Goal: Task Accomplishment & Management: Complete application form

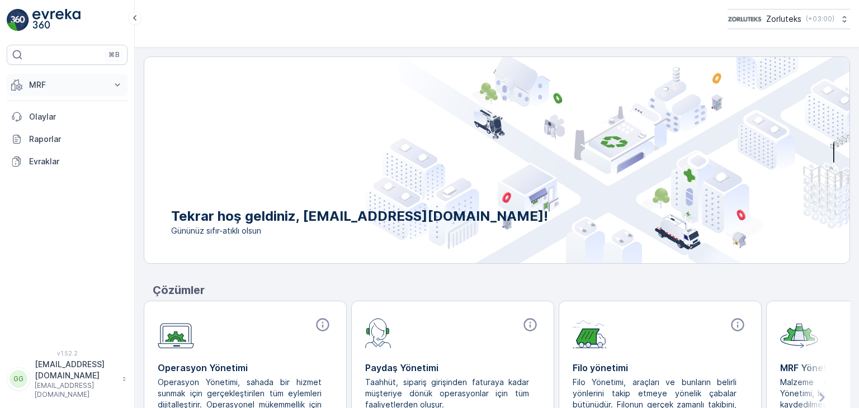
click at [61, 83] on p "MRF" at bounding box center [67, 84] width 76 height 11
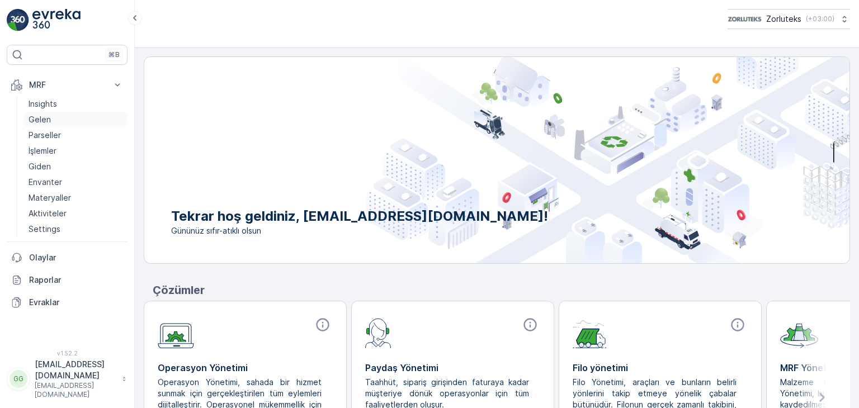
click at [50, 116] on link "Gelen" at bounding box center [75, 120] width 103 height 16
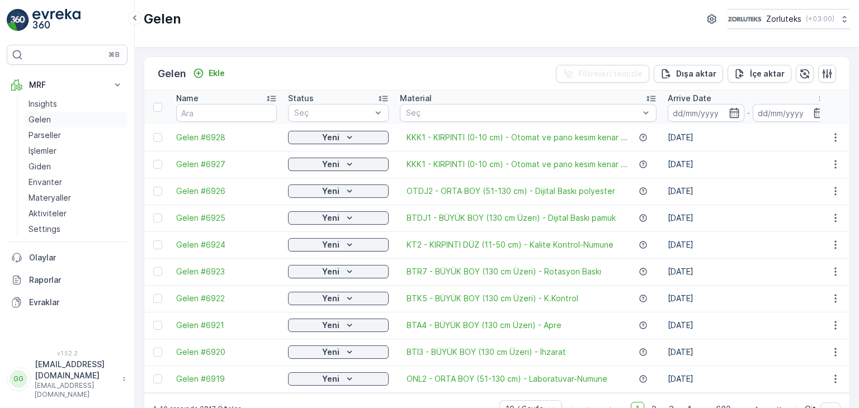
click at [39, 121] on p "Gelen" at bounding box center [40, 119] width 22 height 11
click at [209, 69] on div "Ekle" at bounding box center [209, 73] width 32 height 11
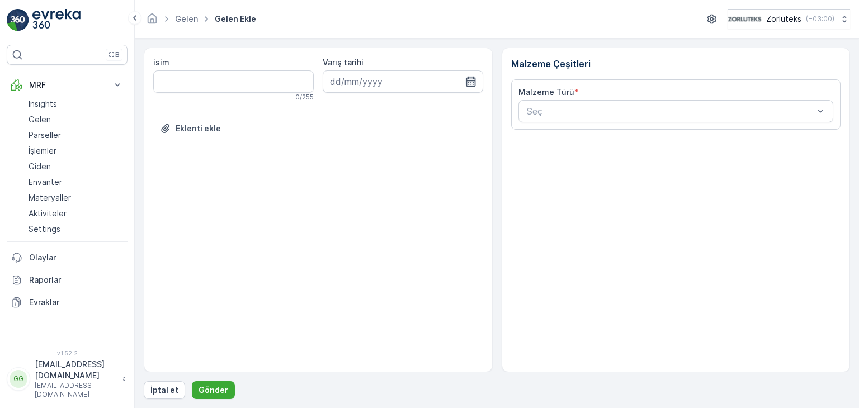
click at [466, 84] on icon "button" at bounding box center [471, 82] width 10 height 10
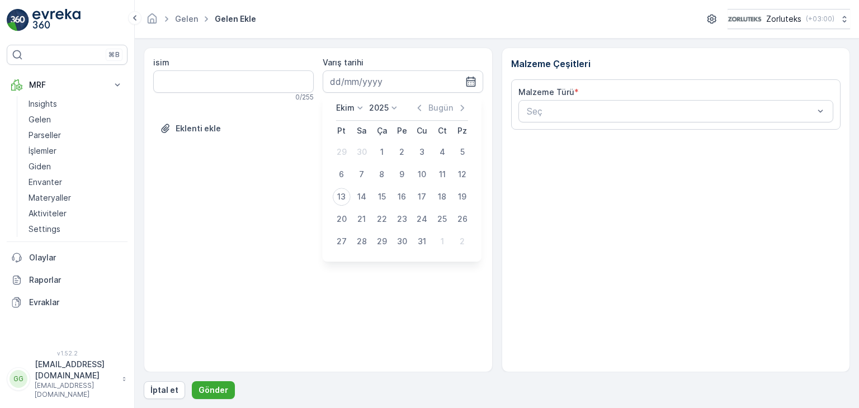
click at [340, 192] on div "13" at bounding box center [342, 197] width 18 height 18
type input "[DATE]"
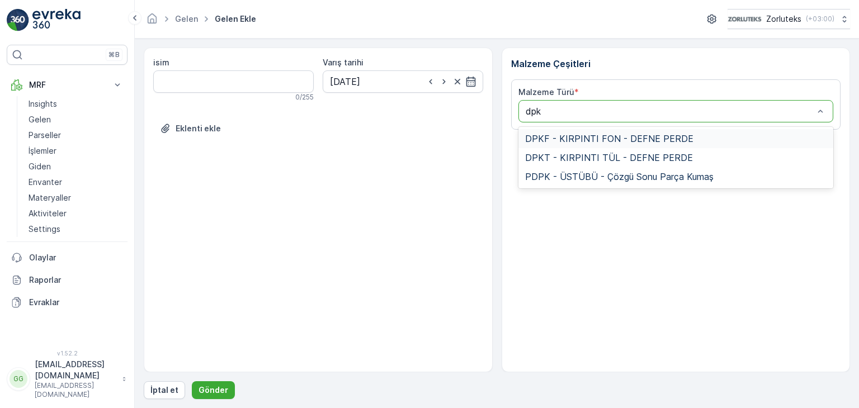
type input "dpkt"
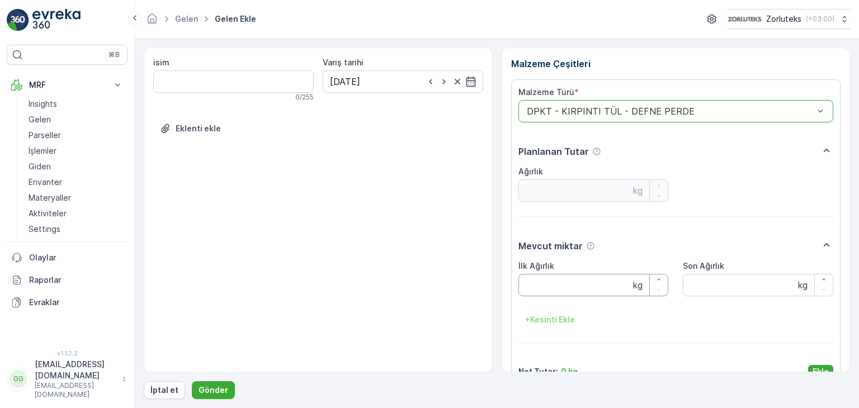
click at [526, 289] on Ağırlık "İlk Ağırlık" at bounding box center [593, 285] width 150 height 22
type Ağırlık "10"
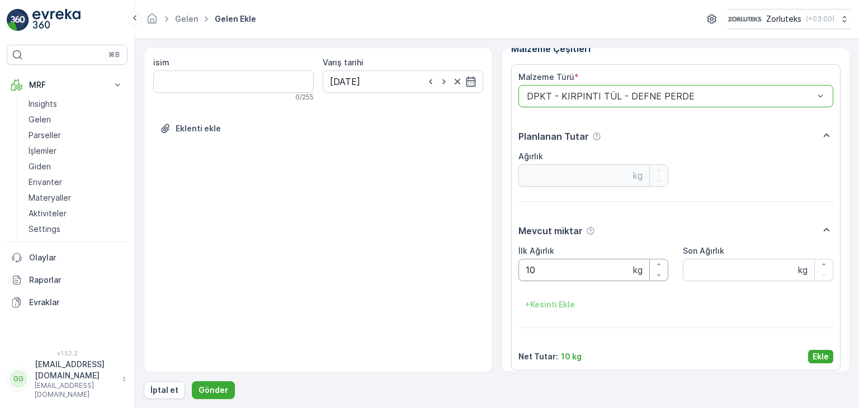
scroll to position [22, 0]
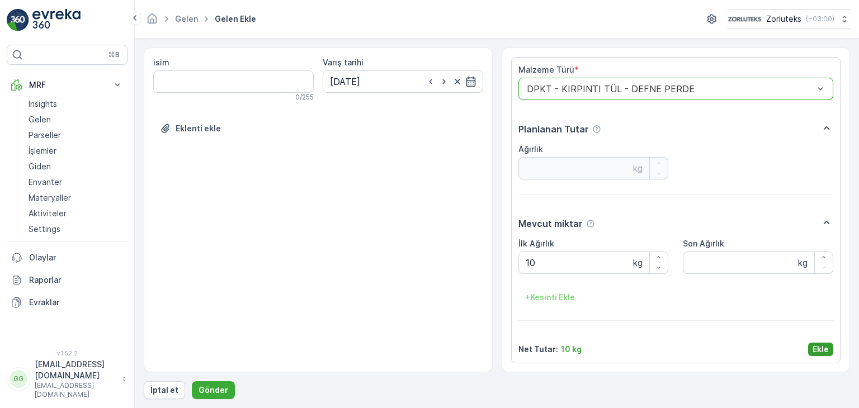
click at [815, 353] on p "Ekle" at bounding box center [820, 349] width 16 height 11
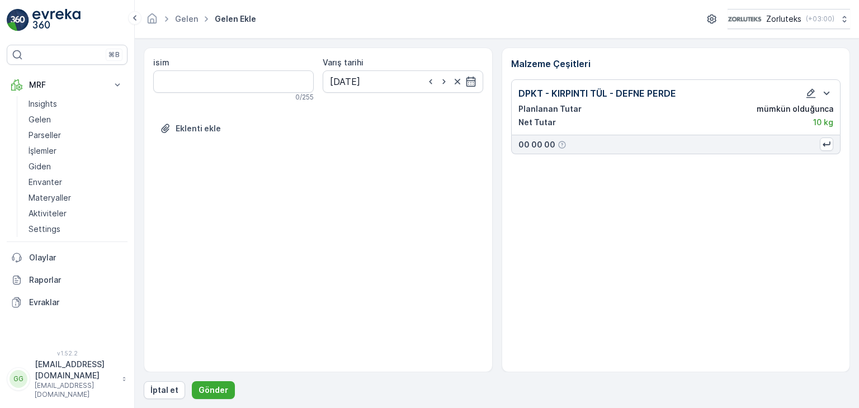
scroll to position [0, 0]
click at [208, 385] on p "Gönder" at bounding box center [213, 390] width 30 height 11
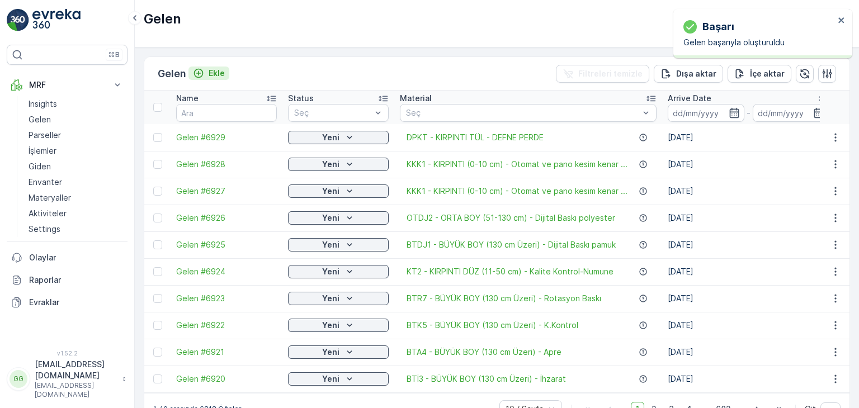
click at [217, 75] on p "Ekle" at bounding box center [217, 73] width 16 height 11
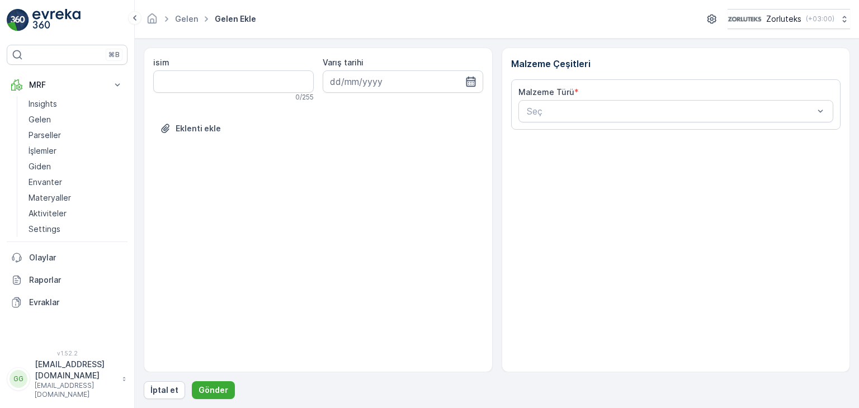
click at [470, 81] on icon "button" at bounding box center [470, 81] width 11 height 11
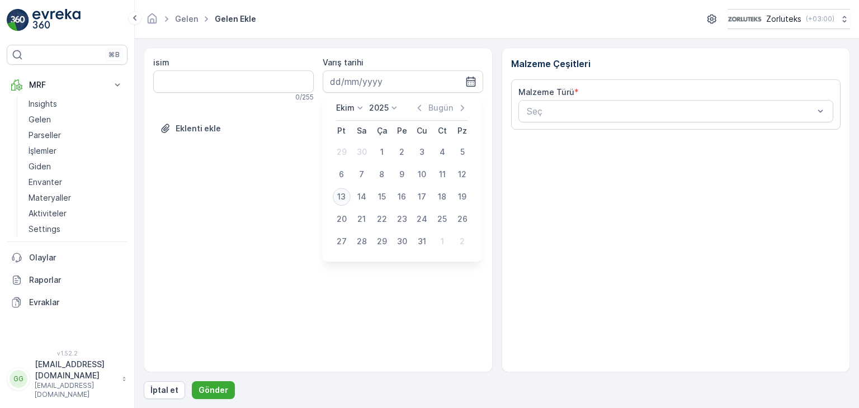
click at [344, 192] on div "13" at bounding box center [342, 197] width 18 height 18
type input "[DATE]"
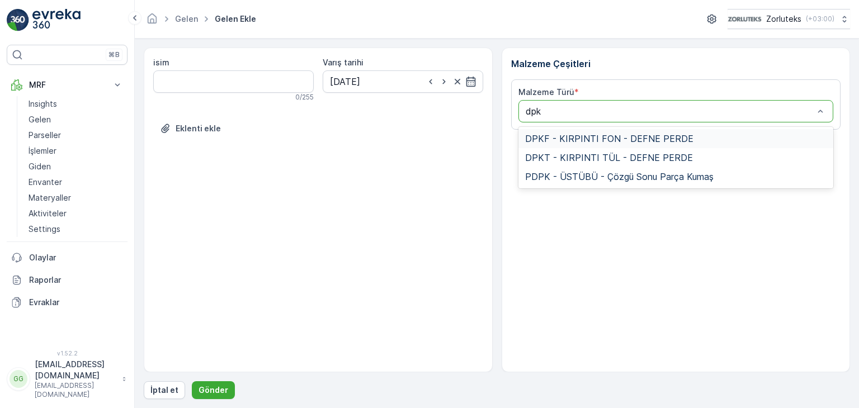
type input "dpkf"
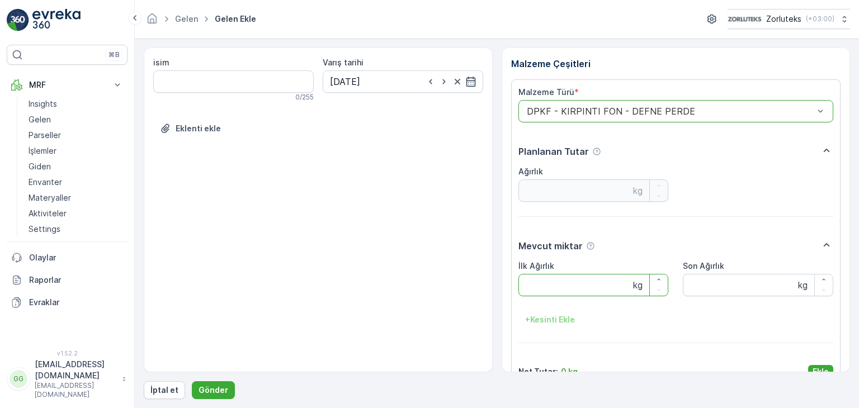
click at [557, 282] on Ağırlık "İlk Ağırlık" at bounding box center [593, 285] width 150 height 22
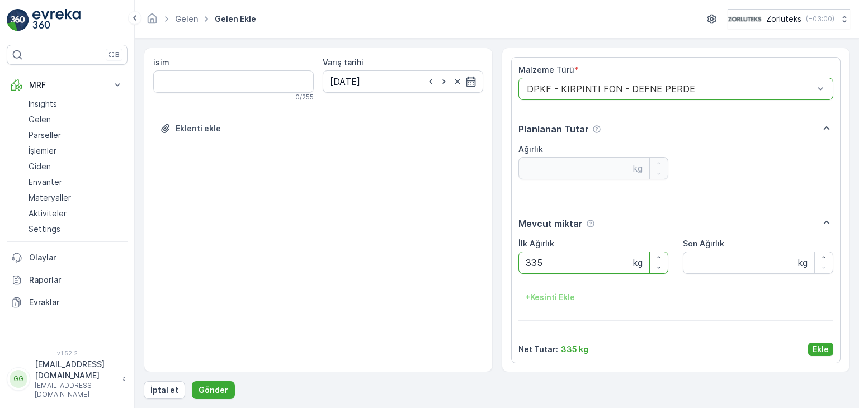
type Ağırlık "335"
click at [816, 349] on p "Ekle" at bounding box center [820, 349] width 16 height 11
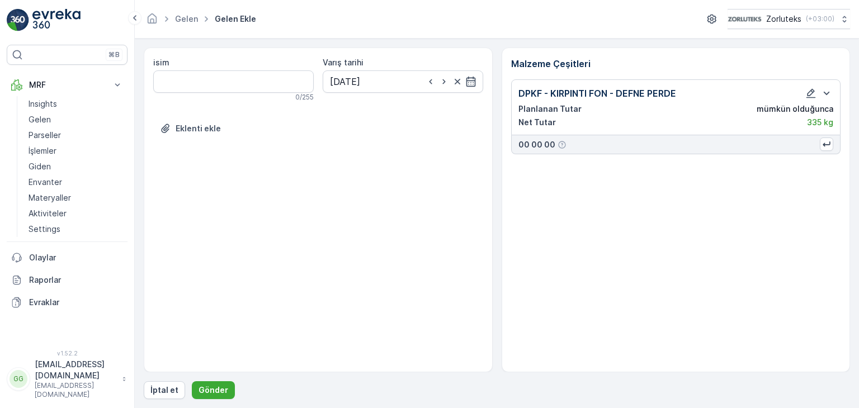
scroll to position [0, 0]
click at [216, 386] on p "Gönder" at bounding box center [213, 390] width 30 height 11
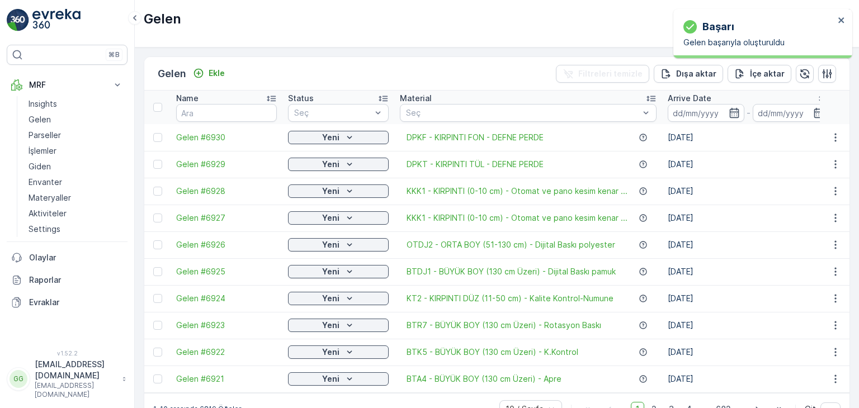
click at [163, 164] on div at bounding box center [159, 164] width 12 height 9
click at [153, 160] on input "checkbox" at bounding box center [153, 160] width 0 height 0
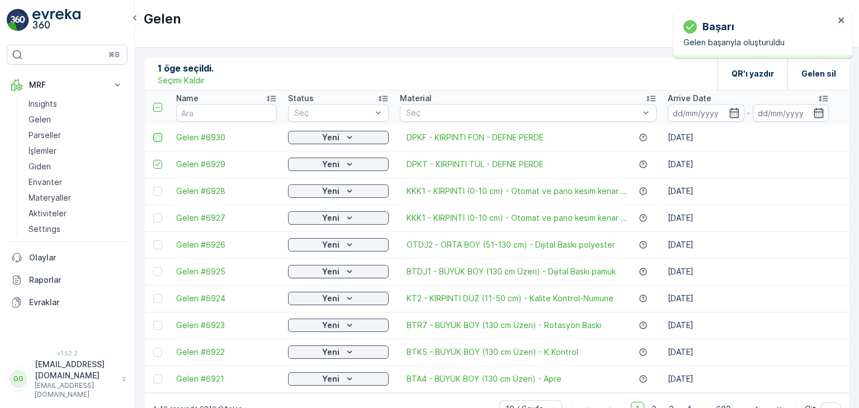
click at [155, 135] on div at bounding box center [157, 137] width 9 height 9
click at [153, 133] on input "checkbox" at bounding box center [153, 133] width 0 height 0
click at [740, 73] on p "QR'ı yazdır" at bounding box center [752, 73] width 42 height 11
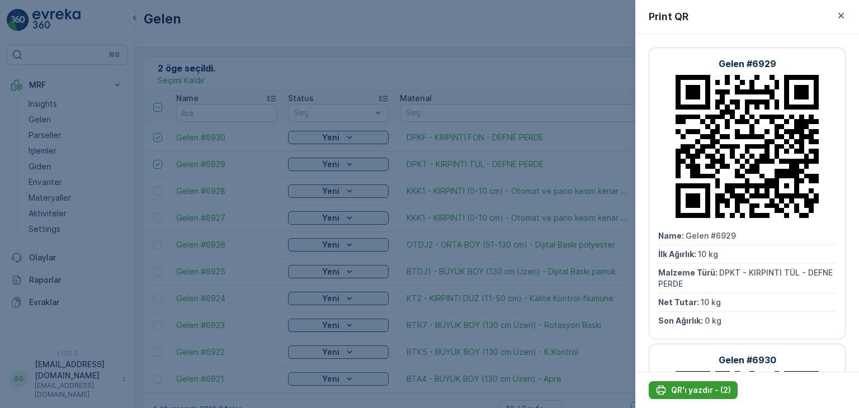
click at [706, 389] on p "QR'ı yazdır - (2)" at bounding box center [701, 390] width 60 height 11
click at [701, 392] on p "QR'ı yazdır - (2)" at bounding box center [701, 390] width 60 height 11
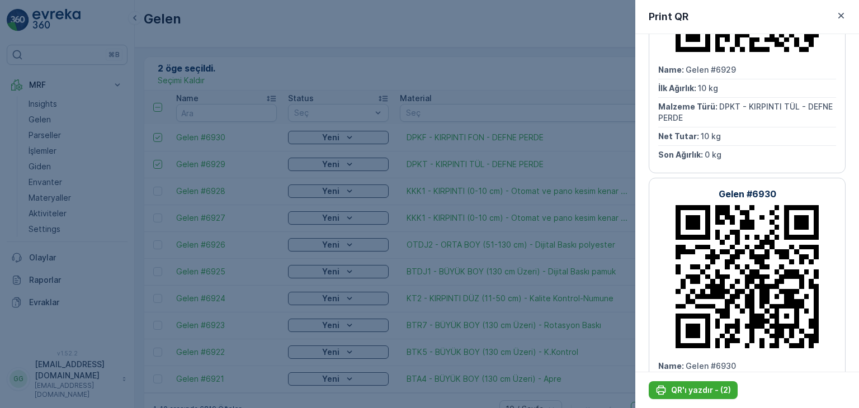
scroll to position [276, 0]
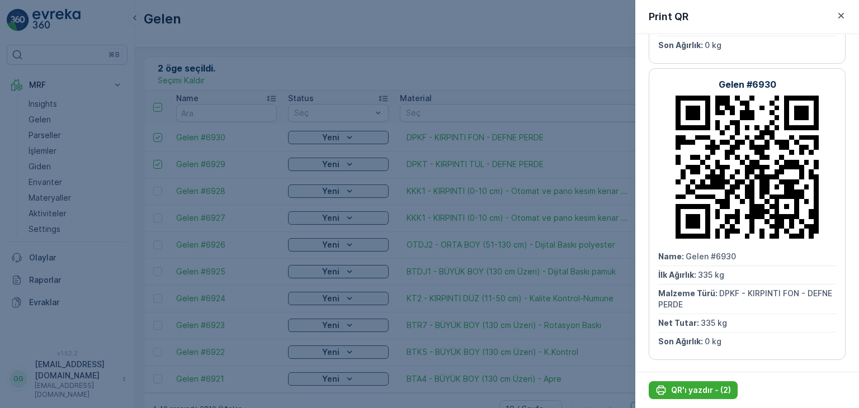
click at [765, 215] on icon at bounding box center [746, 167] width 143 height 143
click at [695, 383] on button "QR'ı yazdır - (2)" at bounding box center [692, 390] width 89 height 18
click at [689, 386] on p "QR'ı yazdır - (2)" at bounding box center [701, 390] width 60 height 11
click at [840, 13] on icon "button" at bounding box center [840, 15] width 11 height 11
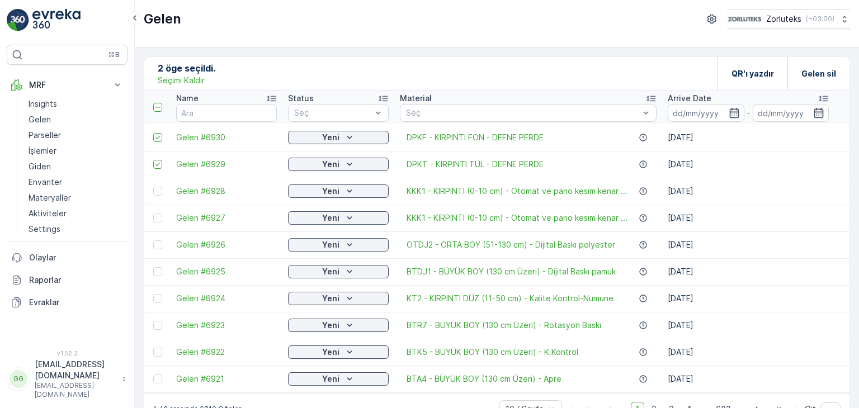
click at [165, 135] on td at bounding box center [157, 137] width 26 height 27
click at [153, 141] on div at bounding box center [159, 137] width 12 height 9
click at [153, 133] on input "checkbox" at bounding box center [153, 133] width 0 height 0
click at [738, 83] on div "QR'ı yazdır" at bounding box center [752, 73] width 42 height 33
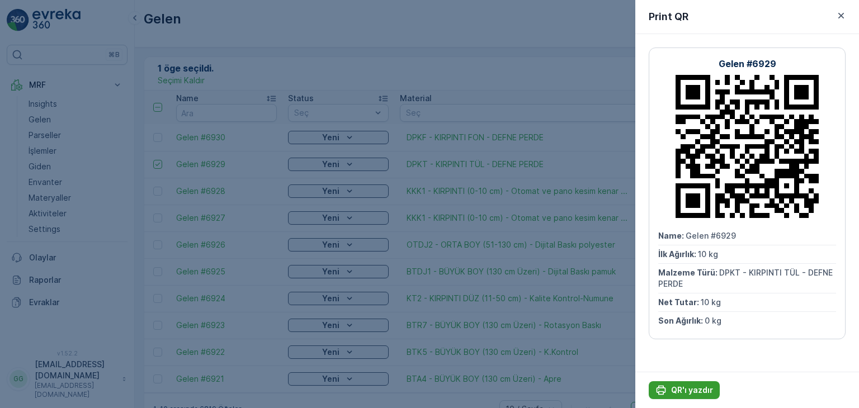
click at [699, 389] on p "QR'ı yazdır" at bounding box center [692, 390] width 42 height 11
click at [693, 387] on p "QR'ı yazdır" at bounding box center [692, 390] width 42 height 11
click at [703, 386] on p "QR'ı yazdır" at bounding box center [692, 390] width 42 height 11
click at [698, 391] on p "QR'ı yazdır" at bounding box center [692, 390] width 42 height 11
click at [839, 14] on icon "button" at bounding box center [841, 16] width 6 height 6
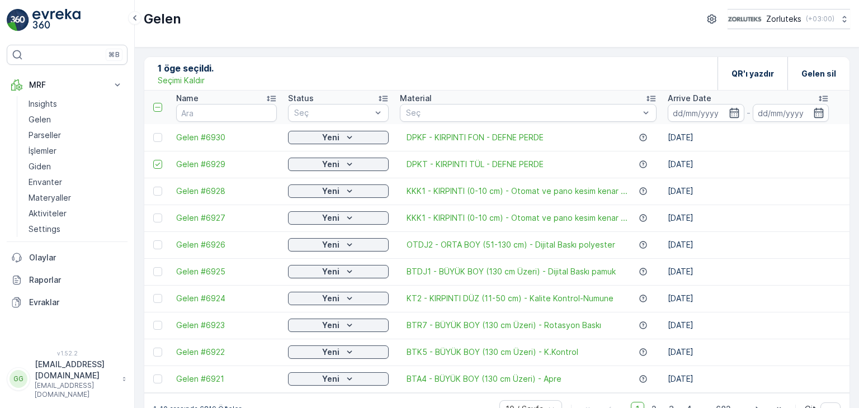
click at [183, 78] on p "Seçimi Kaldır" at bounding box center [181, 80] width 47 height 11
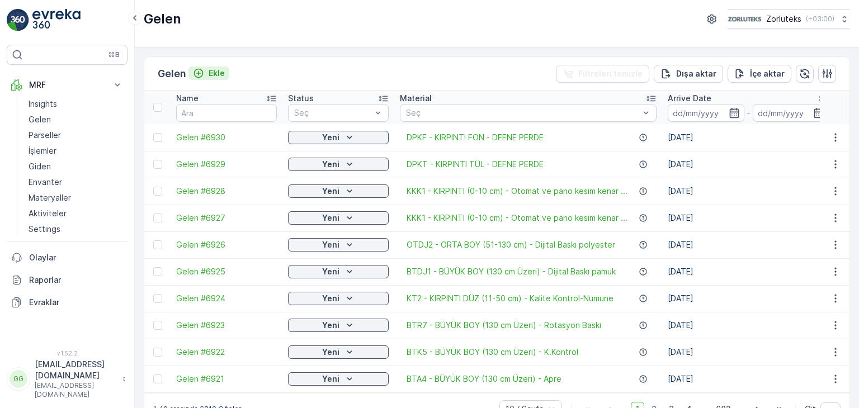
click at [217, 72] on p "Ekle" at bounding box center [217, 73] width 16 height 11
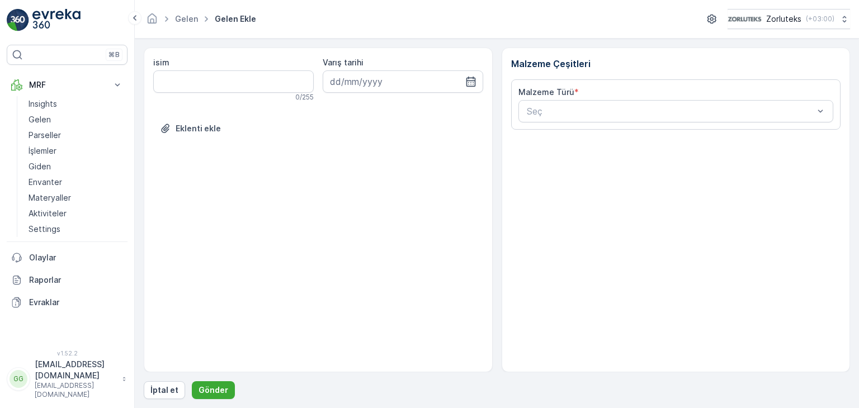
click at [420, 74] on input at bounding box center [403, 81] width 160 height 22
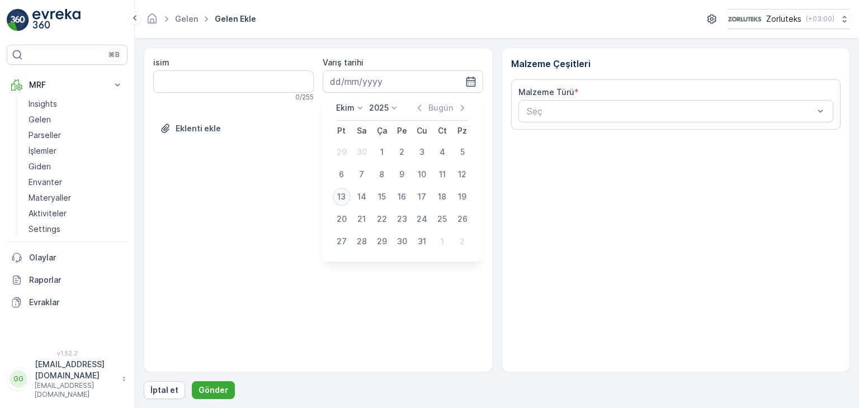
click at [340, 195] on div "13" at bounding box center [342, 197] width 18 height 18
type input "[DATE]"
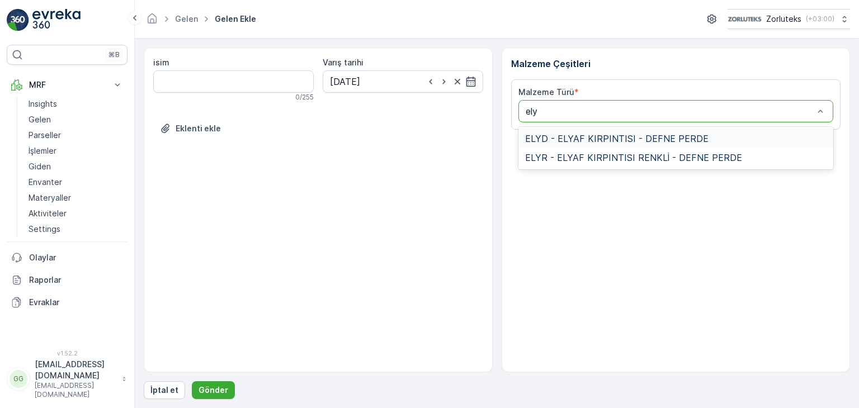
type input "elyd"
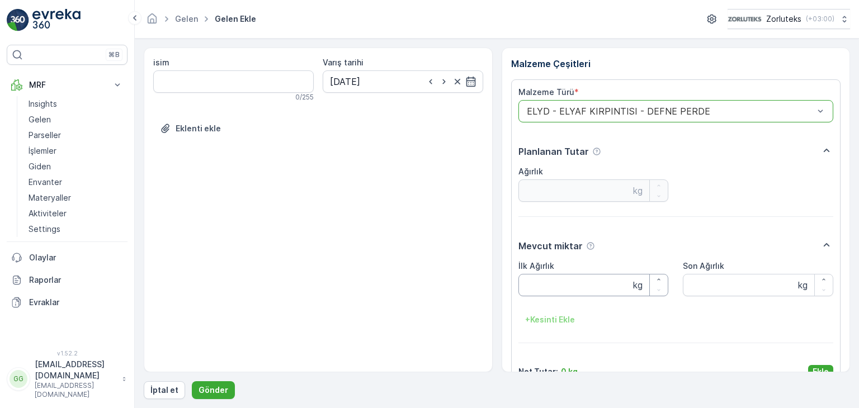
click at [562, 288] on Ağırlık "İlk Ağırlık" at bounding box center [593, 285] width 150 height 22
type Ağırlık "29"
click at [817, 366] on p "Ekle" at bounding box center [820, 371] width 16 height 11
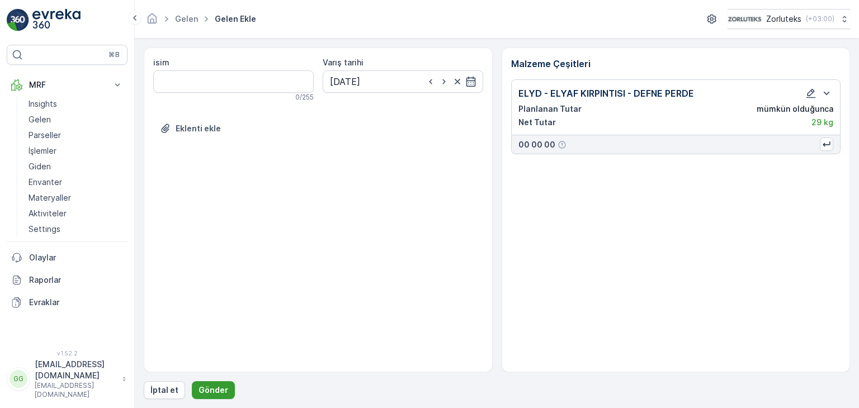
click at [201, 387] on p "Gönder" at bounding box center [213, 390] width 30 height 11
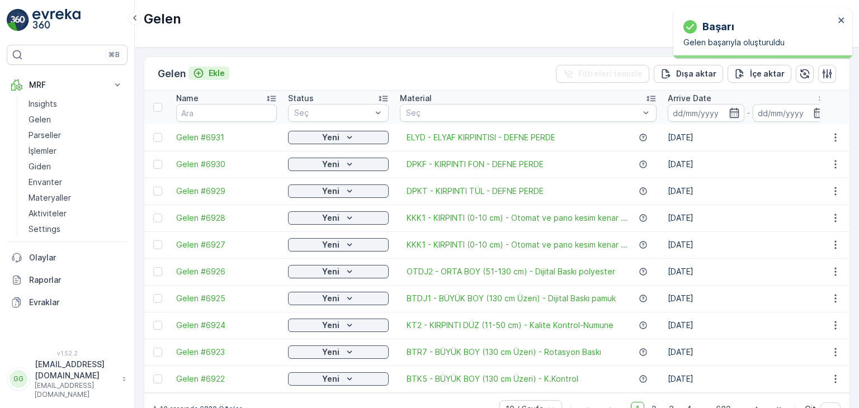
click at [201, 69] on icon "Ekle" at bounding box center [199, 74] width 10 height 10
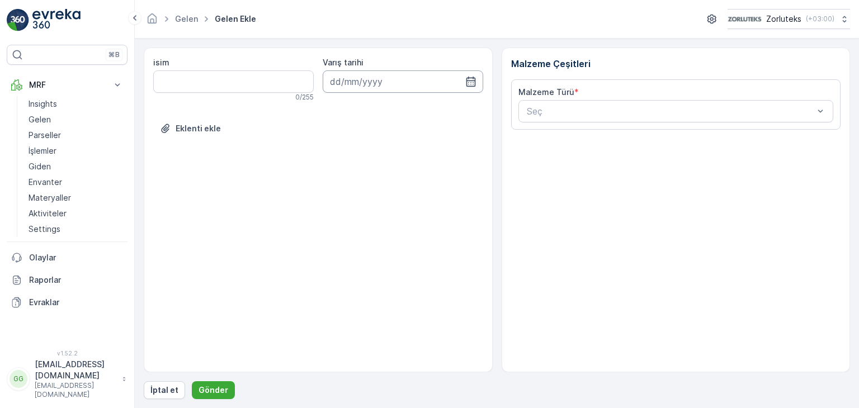
drag, startPoint x: 400, startPoint y: 80, endPoint x: 404, endPoint y: 90, distance: 10.6
click at [400, 80] on input at bounding box center [403, 81] width 160 height 22
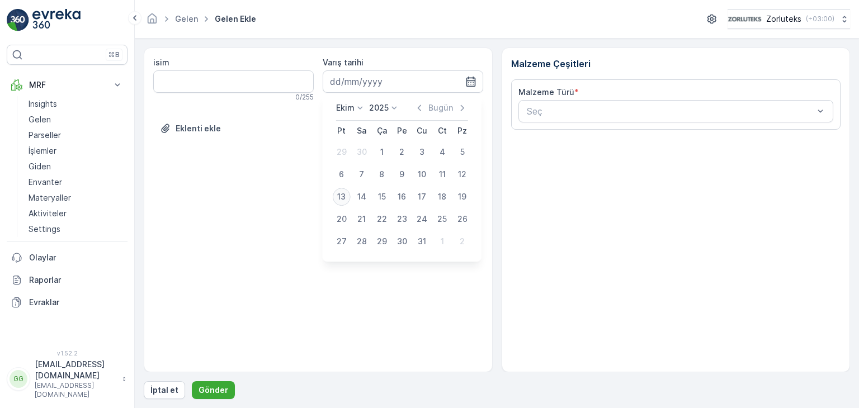
click at [342, 191] on div "13" at bounding box center [342, 197] width 18 height 18
type input "[DATE]"
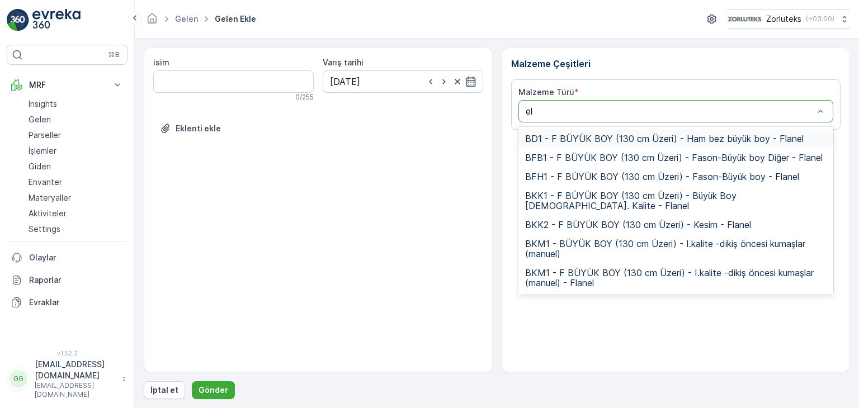
type input "ely"
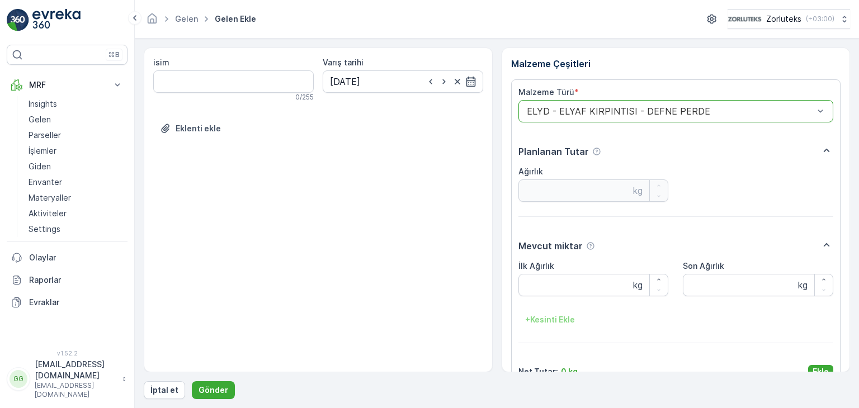
click at [565, 103] on div "ELYD - ELYAF KIRPINTISI - DEFNE PERDE" at bounding box center [675, 111] width 315 height 22
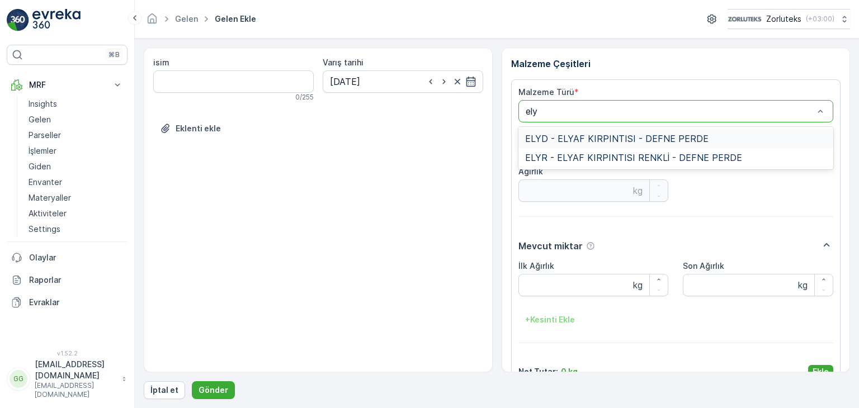
type input "elyr"
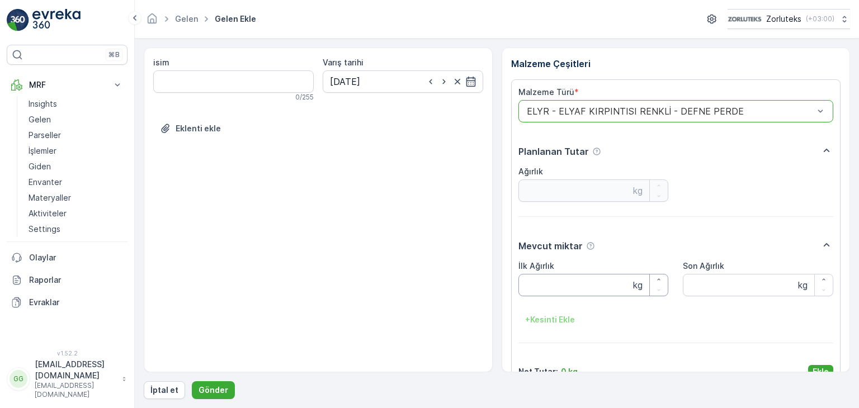
click at [537, 285] on Ağırlık "İlk Ağırlık" at bounding box center [593, 285] width 150 height 22
type Ağırlık "6"
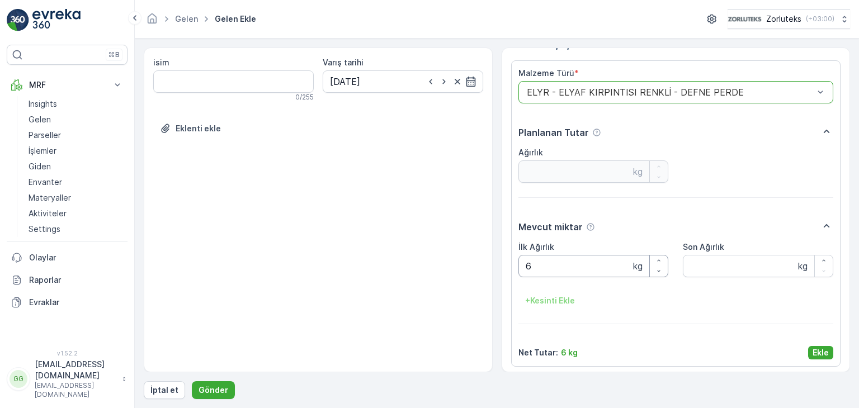
scroll to position [22, 0]
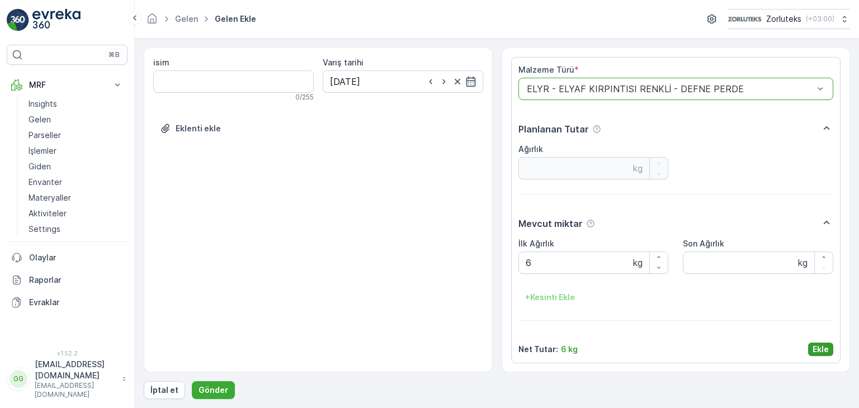
click at [815, 344] on p "Ekle" at bounding box center [820, 349] width 16 height 11
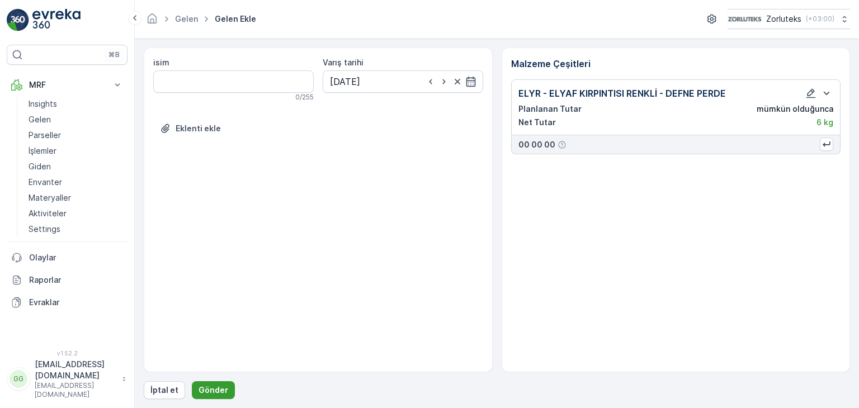
click at [203, 387] on p "Gönder" at bounding box center [213, 390] width 30 height 11
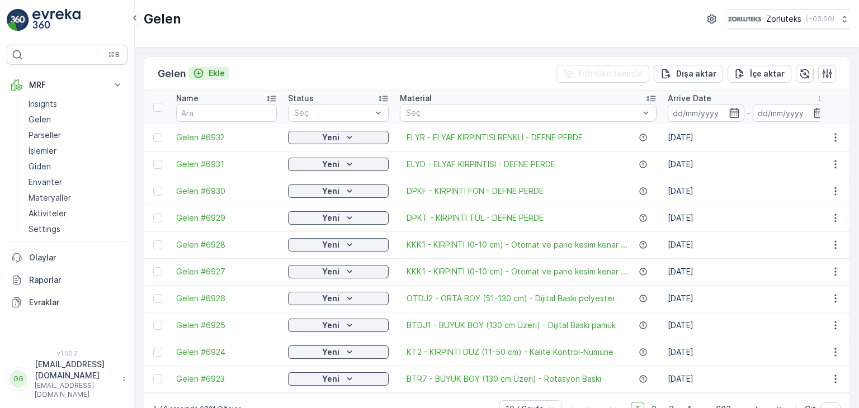
click at [219, 73] on p "Ekle" at bounding box center [217, 73] width 16 height 11
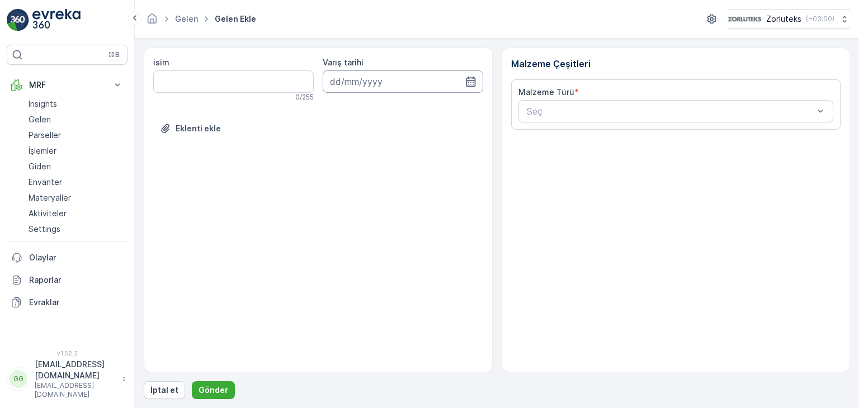
click at [411, 80] on input at bounding box center [403, 81] width 160 height 22
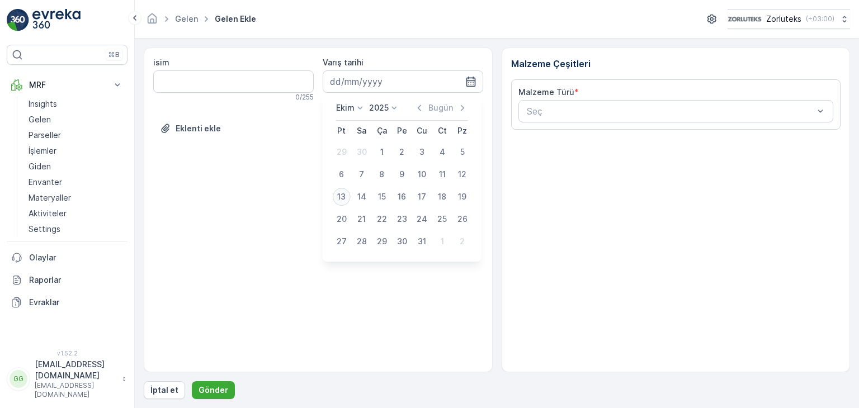
click at [341, 200] on div "13" at bounding box center [342, 197] width 18 height 18
type input "[DATE]"
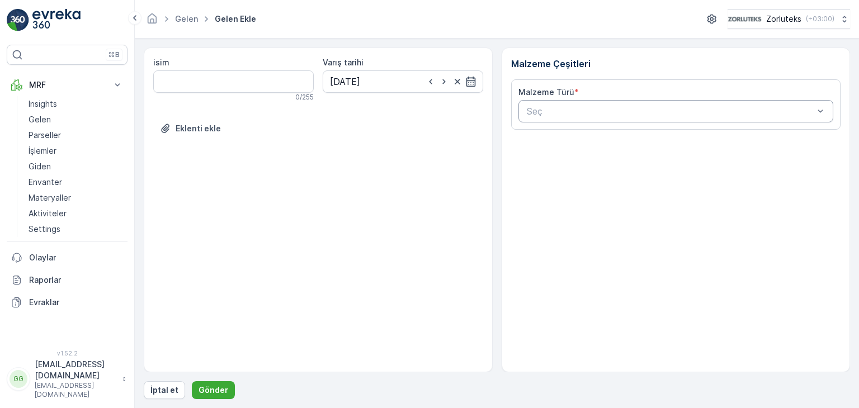
click at [567, 117] on div "Seç" at bounding box center [675, 111] width 315 height 22
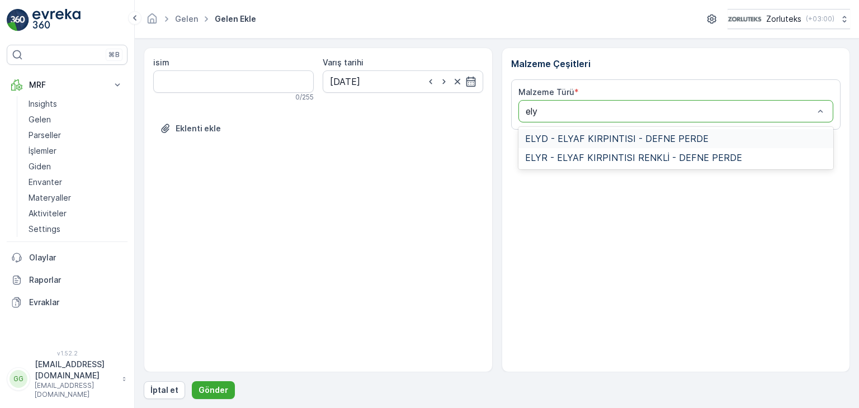
type input "elyr"
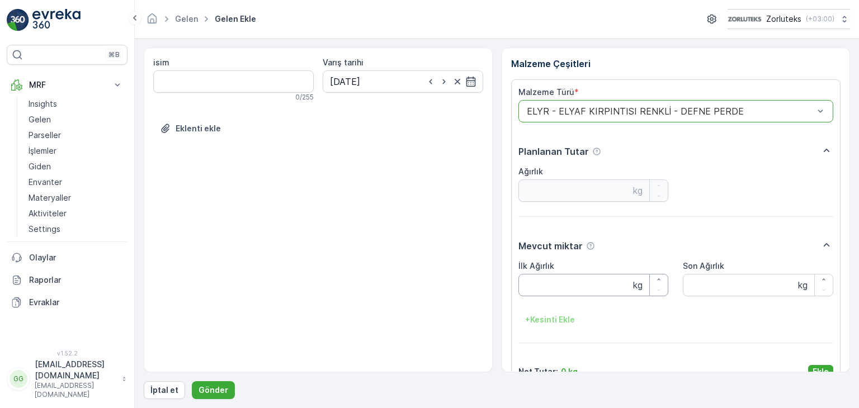
click at [576, 286] on Ağırlık "İlk Ağırlık" at bounding box center [593, 285] width 150 height 22
type Ağırlık "31"
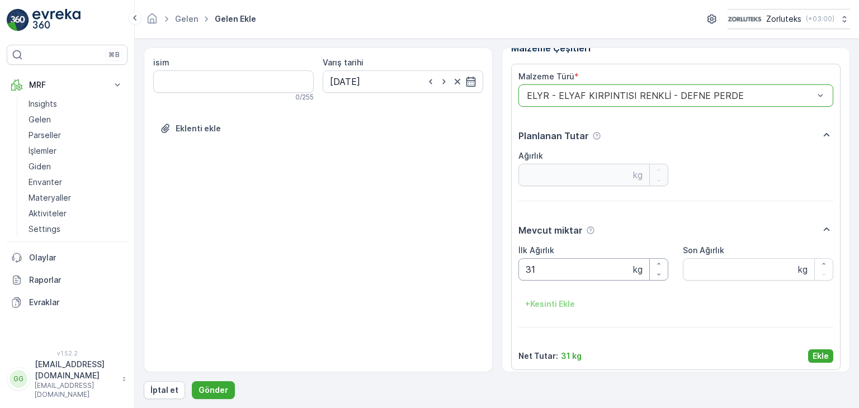
scroll to position [22, 0]
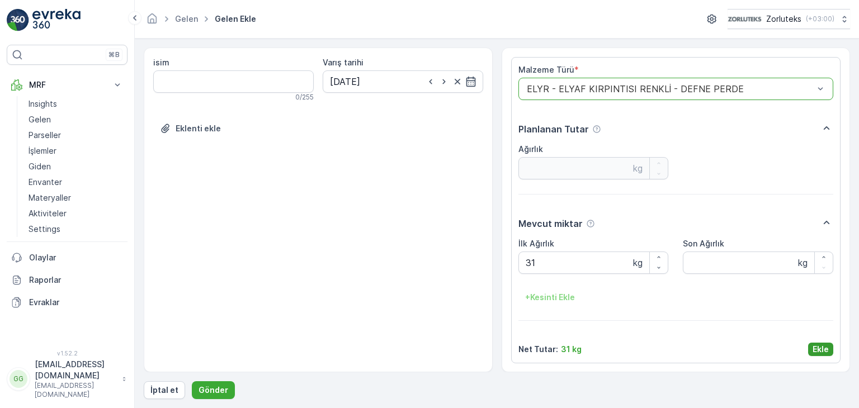
click at [826, 351] on button "Ekle" at bounding box center [820, 349] width 25 height 13
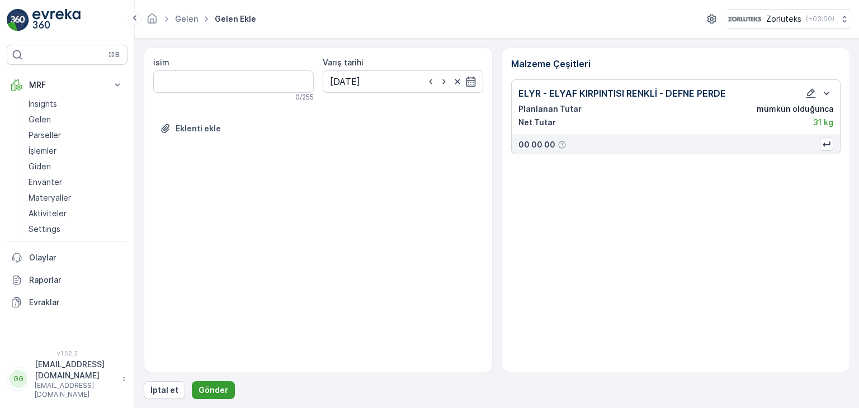
click at [221, 394] on p "Gönder" at bounding box center [213, 390] width 30 height 11
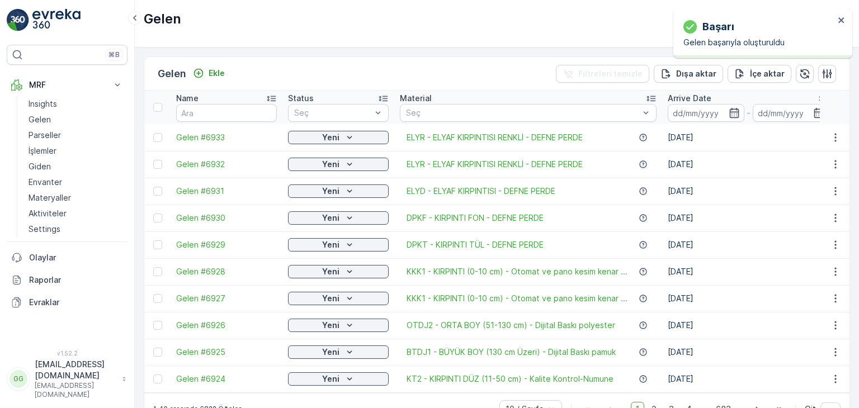
click at [158, 249] on td at bounding box center [157, 244] width 26 height 27
click at [160, 244] on div at bounding box center [157, 244] width 9 height 9
click at [153, 240] on input "checkbox" at bounding box center [153, 240] width 0 height 0
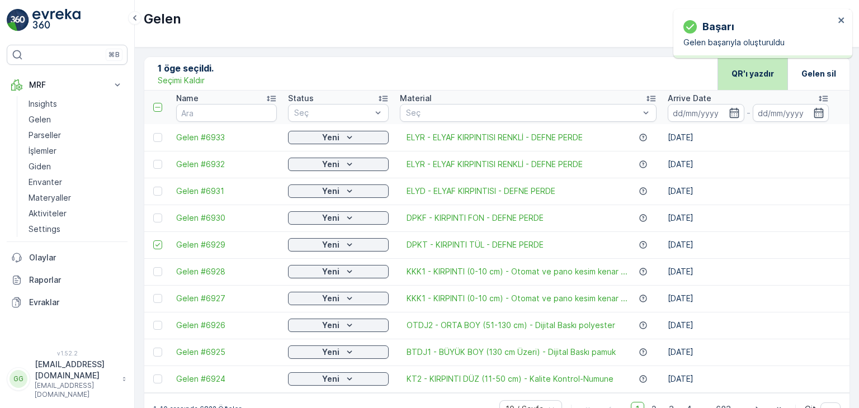
click at [746, 81] on div "QR'ı yazdır" at bounding box center [752, 73] width 42 height 33
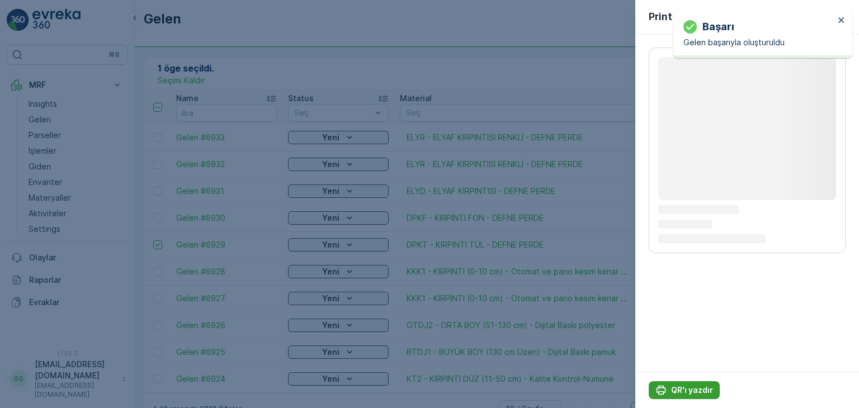
click at [697, 392] on p "QR'ı yazdır" at bounding box center [692, 390] width 42 height 11
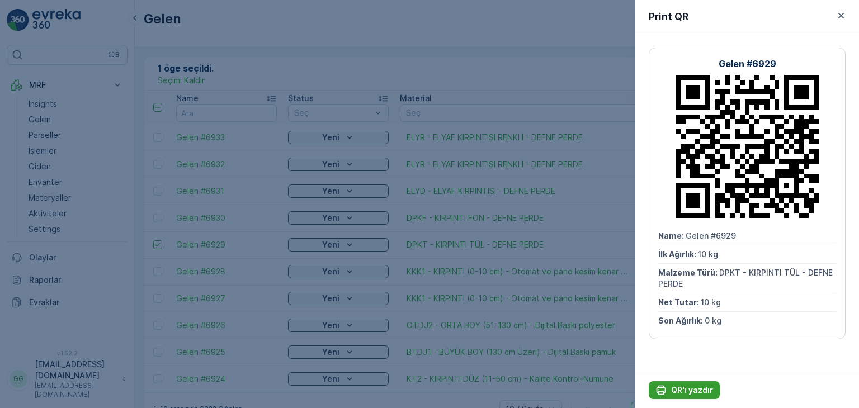
click at [684, 391] on p "QR'ı yazdır" at bounding box center [692, 390] width 42 height 11
click at [682, 386] on p "QR'ı yazdır" at bounding box center [692, 390] width 42 height 11
click at [839, 14] on icon "button" at bounding box center [841, 16] width 6 height 6
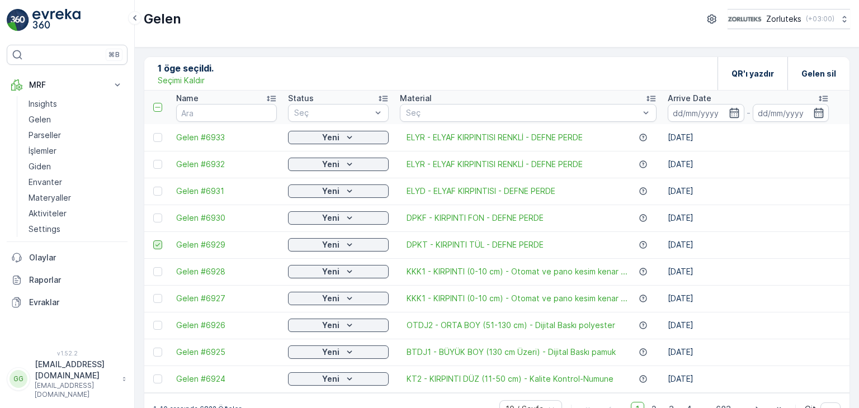
click at [160, 244] on icon at bounding box center [158, 245] width 8 height 8
click at [153, 240] on input "checkbox" at bounding box center [153, 240] width 0 height 0
click at [157, 218] on div at bounding box center [157, 218] width 9 height 9
click at [153, 214] on input "checkbox" at bounding box center [153, 214] width 0 height 0
click at [746, 75] on p "QR'ı yazdır" at bounding box center [752, 73] width 42 height 11
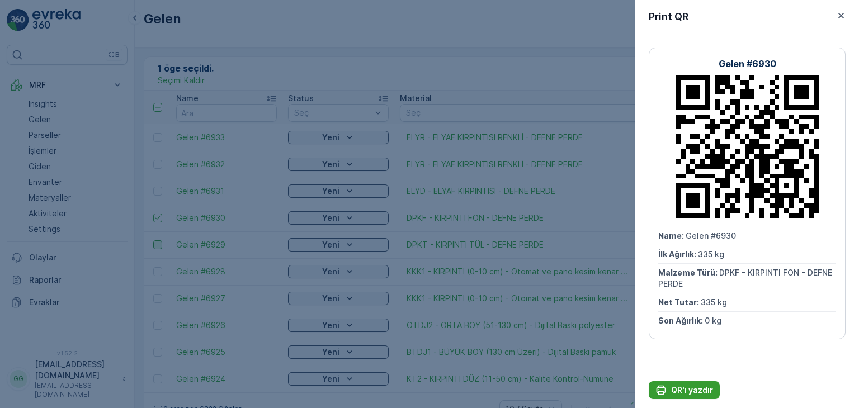
click at [696, 388] on p "QR'ı yazdır" at bounding box center [692, 390] width 42 height 11
click at [840, 16] on icon "button" at bounding box center [841, 16] width 6 height 6
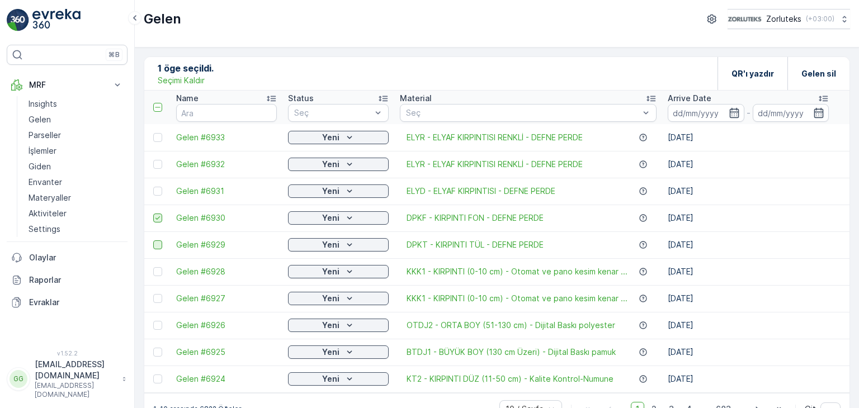
click at [154, 220] on icon at bounding box center [158, 218] width 8 height 8
click at [153, 214] on input "checkbox" at bounding box center [153, 214] width 0 height 0
click at [163, 187] on div at bounding box center [159, 191] width 12 height 9
click at [153, 187] on input "checkbox" at bounding box center [153, 187] width 0 height 0
click at [750, 76] on p "QR'ı yazdır" at bounding box center [752, 73] width 42 height 11
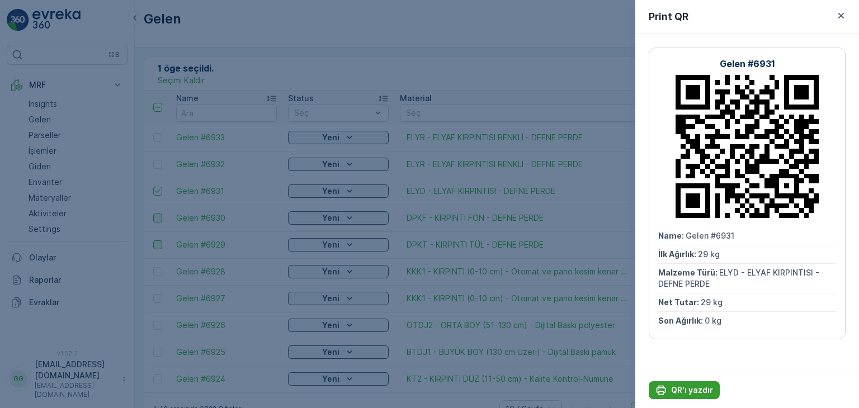
click at [707, 394] on p "QR'ı yazdır" at bounding box center [692, 390] width 42 height 11
click at [842, 15] on icon "button" at bounding box center [840, 15] width 11 height 11
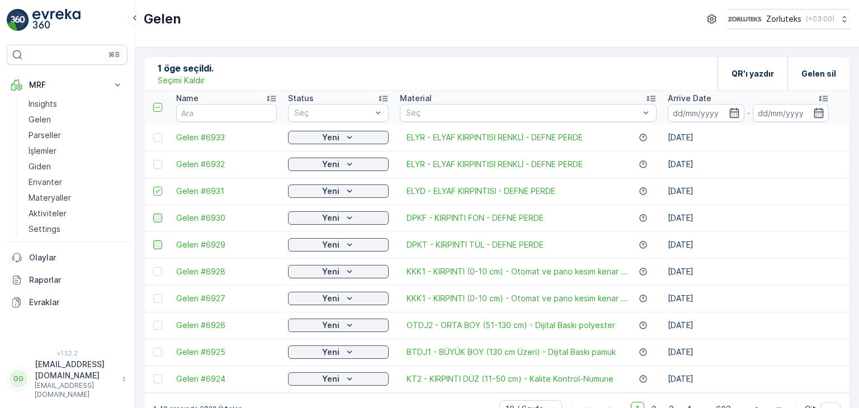
click at [162, 188] on div at bounding box center [159, 191] width 12 height 9
click at [153, 187] on input "checkbox" at bounding box center [153, 187] width 0 height 0
click at [159, 170] on td at bounding box center [157, 164] width 26 height 27
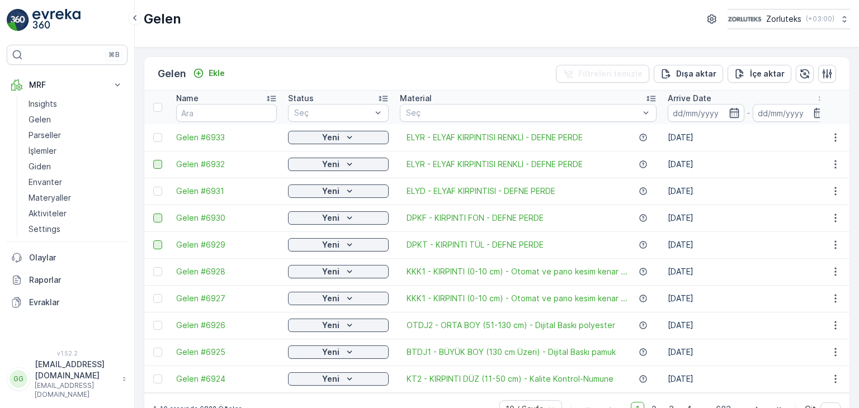
click at [157, 165] on div at bounding box center [157, 164] width 9 height 9
click at [153, 160] on input "checkbox" at bounding box center [153, 160] width 0 height 0
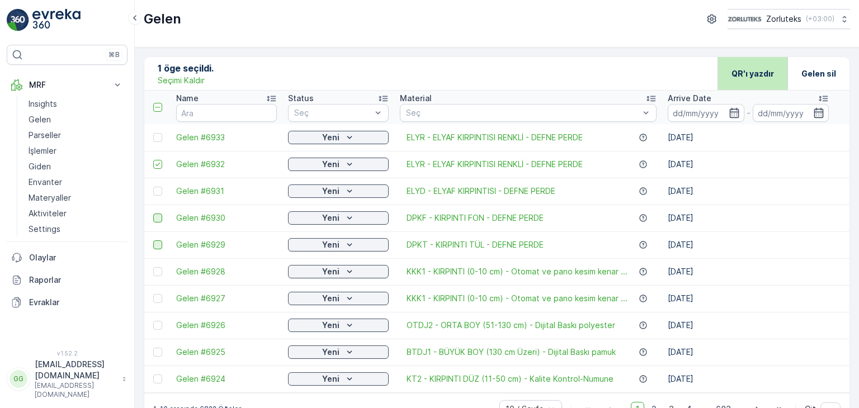
click at [749, 81] on div "QR'ı yazdır" at bounding box center [752, 73] width 42 height 33
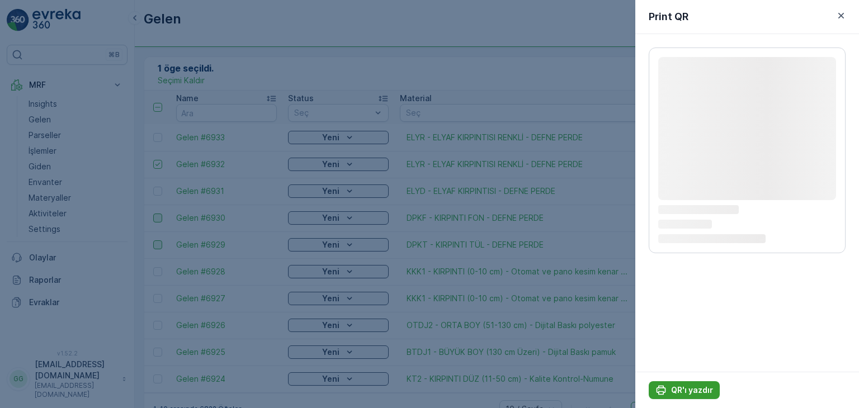
click at [692, 385] on p "QR'ı yazdır" at bounding box center [692, 390] width 42 height 11
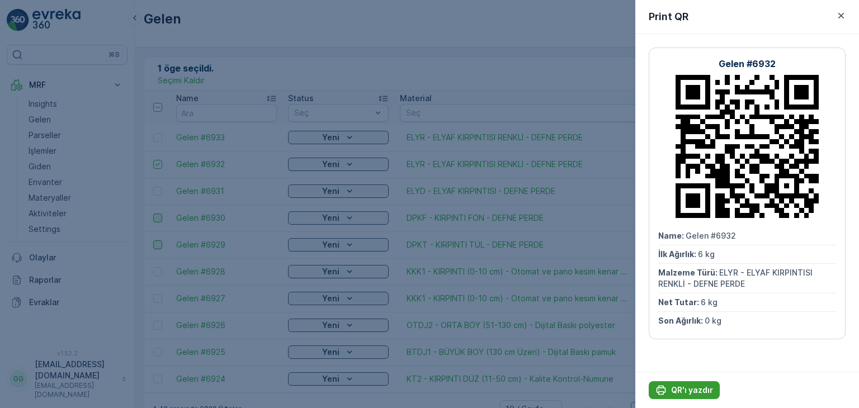
click at [681, 394] on p "QR'ı yazdır" at bounding box center [692, 390] width 42 height 11
click at [846, 2] on div "Print QR" at bounding box center [747, 17] width 224 height 34
click at [844, 9] on button "button" at bounding box center [840, 15] width 13 height 13
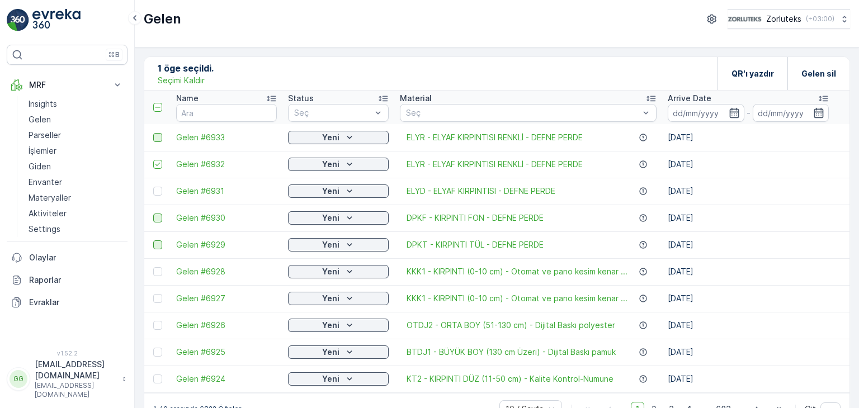
drag, startPoint x: 154, startPoint y: 166, endPoint x: 159, endPoint y: 137, distance: 29.5
click at [154, 166] on icon at bounding box center [158, 164] width 8 height 8
click at [153, 160] on input "checkbox" at bounding box center [153, 160] width 0 height 0
click at [160, 136] on div at bounding box center [157, 137] width 9 height 9
click at [153, 133] on input "checkbox" at bounding box center [153, 133] width 0 height 0
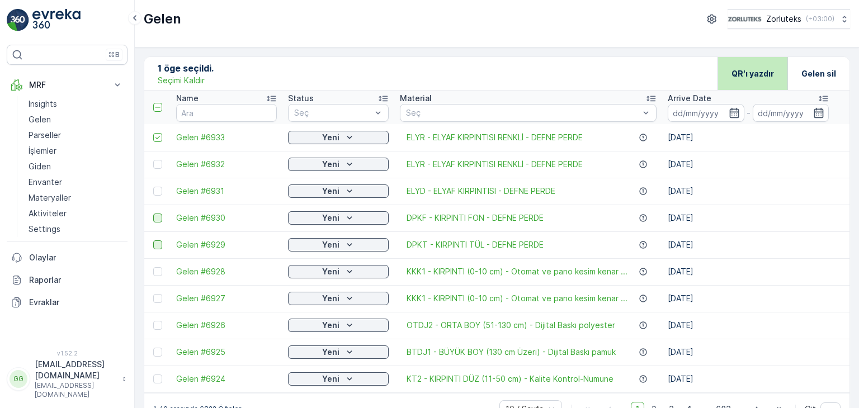
click at [750, 74] on p "QR'ı yazdır" at bounding box center [752, 73] width 42 height 11
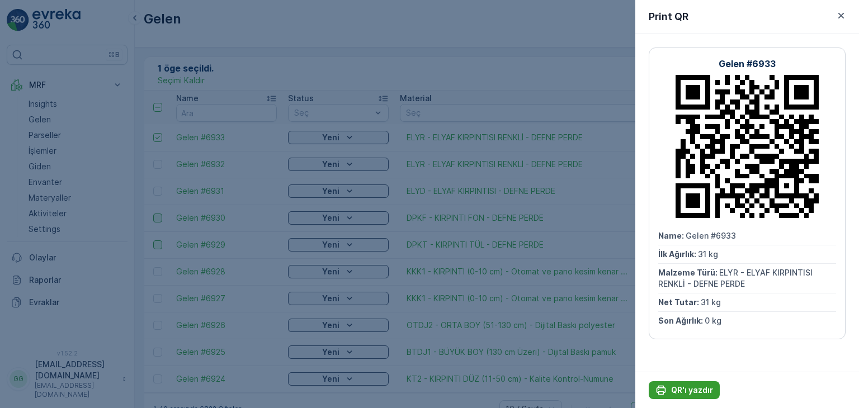
click at [689, 392] on p "QR'ı yazdır" at bounding box center [692, 390] width 42 height 11
click at [841, 15] on icon "button" at bounding box center [840, 15] width 11 height 11
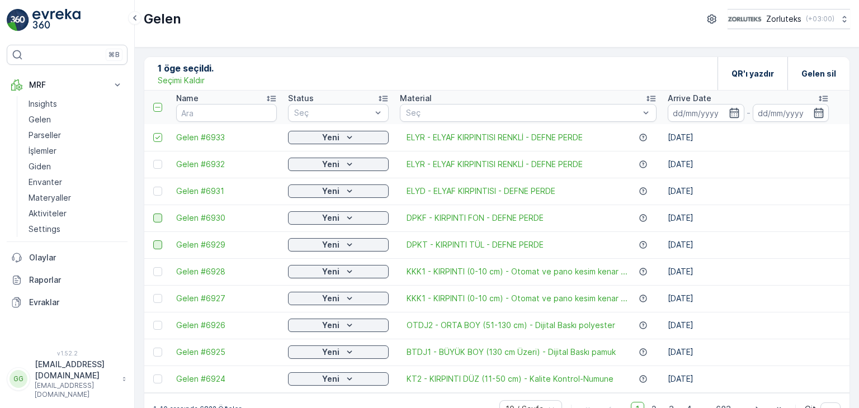
click at [155, 216] on div at bounding box center [157, 218] width 9 height 9
click at [153, 214] on input "checkbox" at bounding box center [153, 214] width 0 height 0
click at [157, 131] on td at bounding box center [157, 137] width 26 height 27
click at [157, 137] on icon at bounding box center [158, 138] width 8 height 8
click at [153, 133] on input "checkbox" at bounding box center [153, 133] width 0 height 0
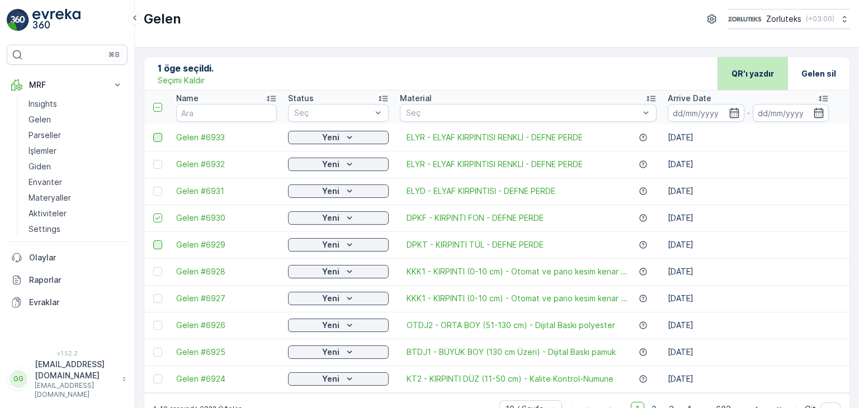
click at [745, 79] on div "QR'ı yazdır" at bounding box center [752, 73] width 42 height 33
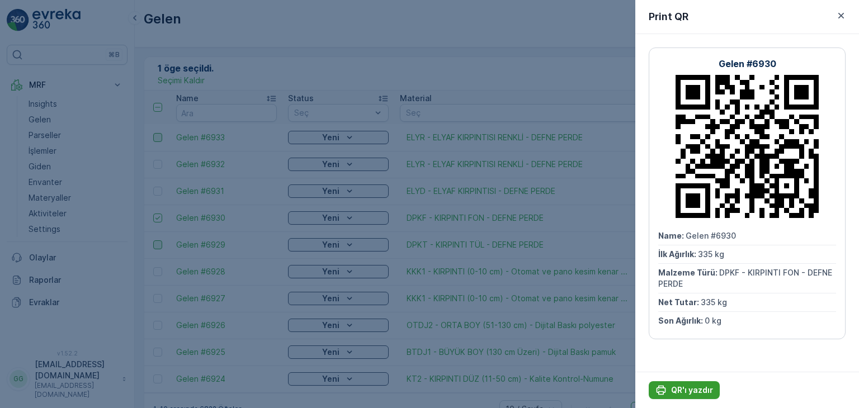
click at [699, 391] on p "QR'ı yazdır" at bounding box center [692, 390] width 42 height 11
click at [845, 17] on icon "button" at bounding box center [840, 15] width 11 height 11
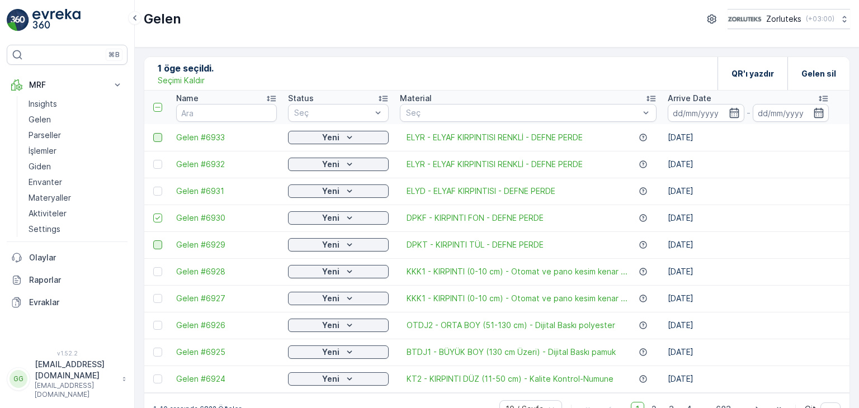
click at [158, 215] on icon at bounding box center [158, 218] width 8 height 8
click at [153, 214] on input "checkbox" at bounding box center [153, 214] width 0 height 0
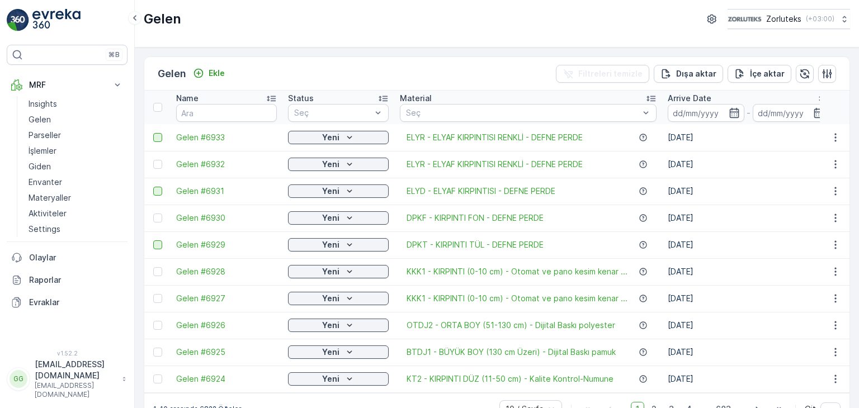
click at [158, 193] on div at bounding box center [157, 191] width 9 height 9
click at [153, 187] on input "checkbox" at bounding box center [153, 187] width 0 height 0
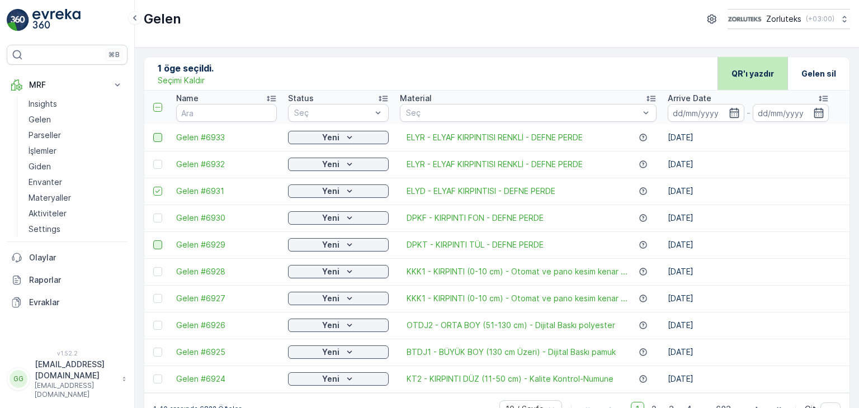
click at [742, 75] on p "QR'ı yazdır" at bounding box center [752, 73] width 42 height 11
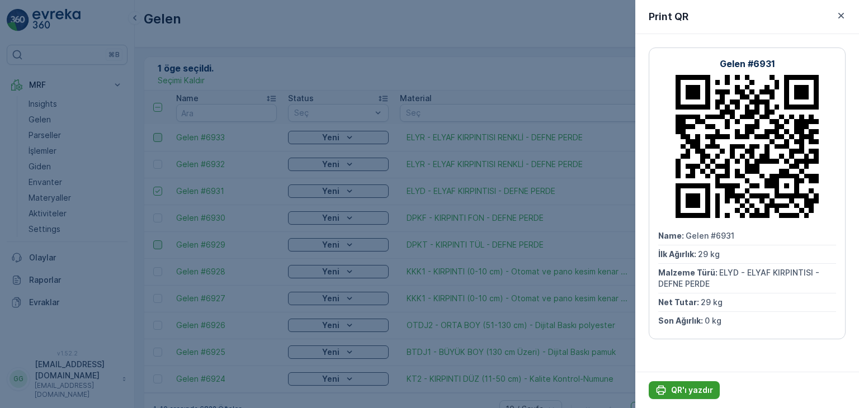
click at [698, 392] on p "QR'ı yazdır" at bounding box center [692, 390] width 42 height 11
click at [838, 14] on icon "button" at bounding box center [840, 15] width 11 height 11
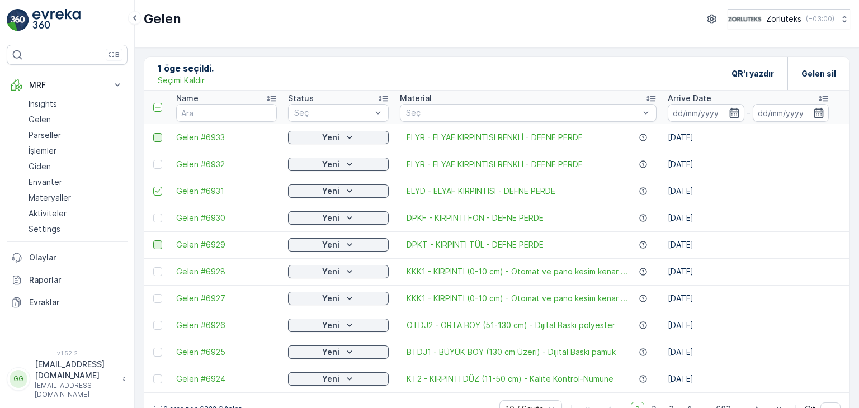
click at [155, 186] on td at bounding box center [157, 191] width 26 height 27
click at [155, 194] on icon at bounding box center [158, 191] width 8 height 8
click at [153, 187] on input "checkbox" at bounding box center [153, 187] width 0 height 0
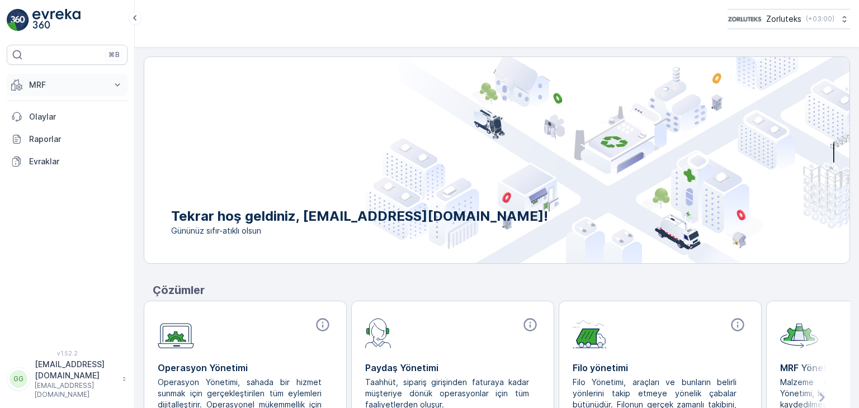
click at [42, 81] on p "MRF" at bounding box center [67, 84] width 76 height 11
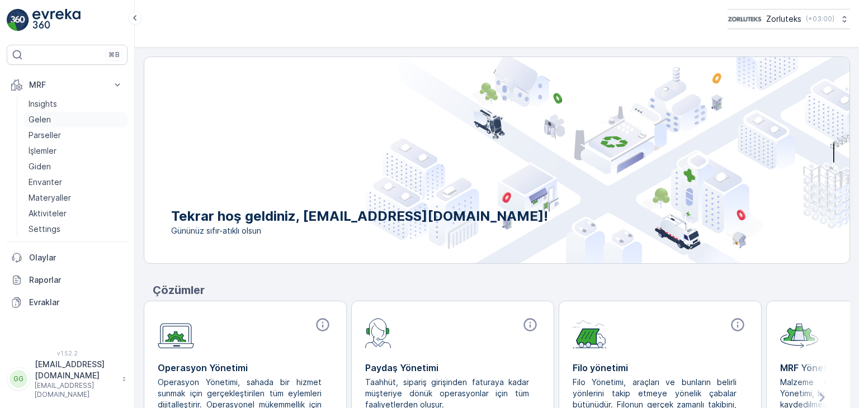
click at [48, 115] on p "Gelen" at bounding box center [40, 119] width 22 height 11
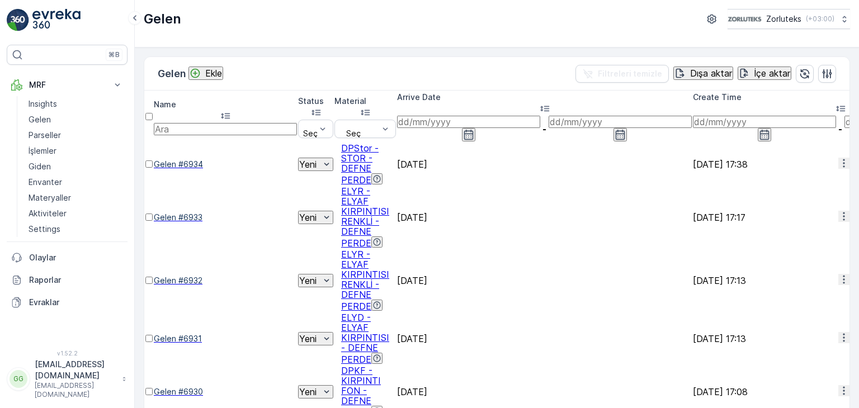
click at [153, 286] on div at bounding box center [148, 286] width 7 height 0
click at [153, 277] on input "checkbox" at bounding box center [148, 280] width 7 height 7
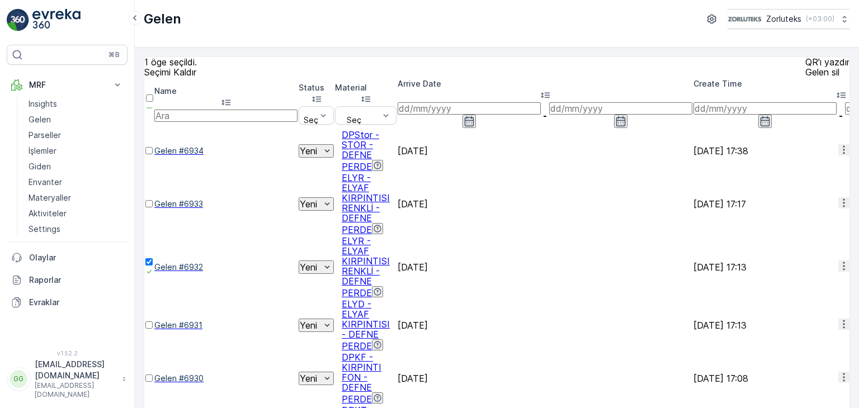
click at [805, 60] on div "QR'ı yazdır" at bounding box center [827, 62] width 44 height 10
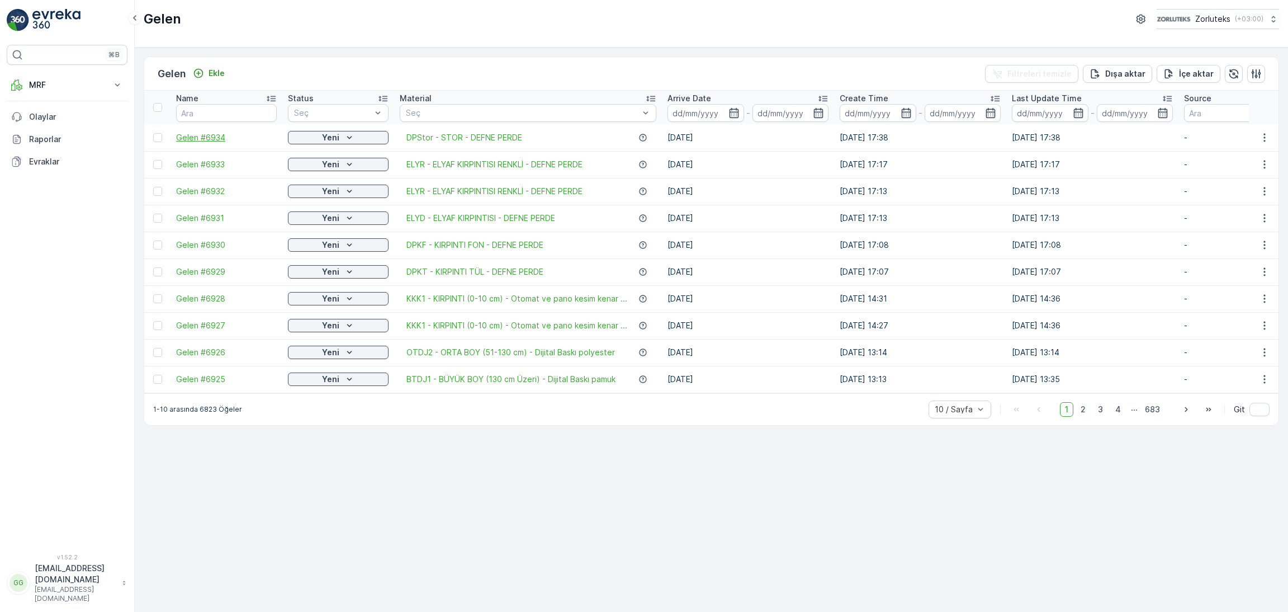
drag, startPoint x: 380, startPoint y: 268, endPoint x: 190, endPoint y: 134, distance: 232.7
click at [190, 134] on span "Gelen #6934" at bounding box center [226, 137] width 101 height 11
click at [156, 137] on div at bounding box center [157, 137] width 9 height 9
click at [153, 133] on input "checkbox" at bounding box center [153, 133] width 0 height 0
click at [1173, 75] on p "QR'ı yazdır" at bounding box center [1182, 73] width 42 height 11
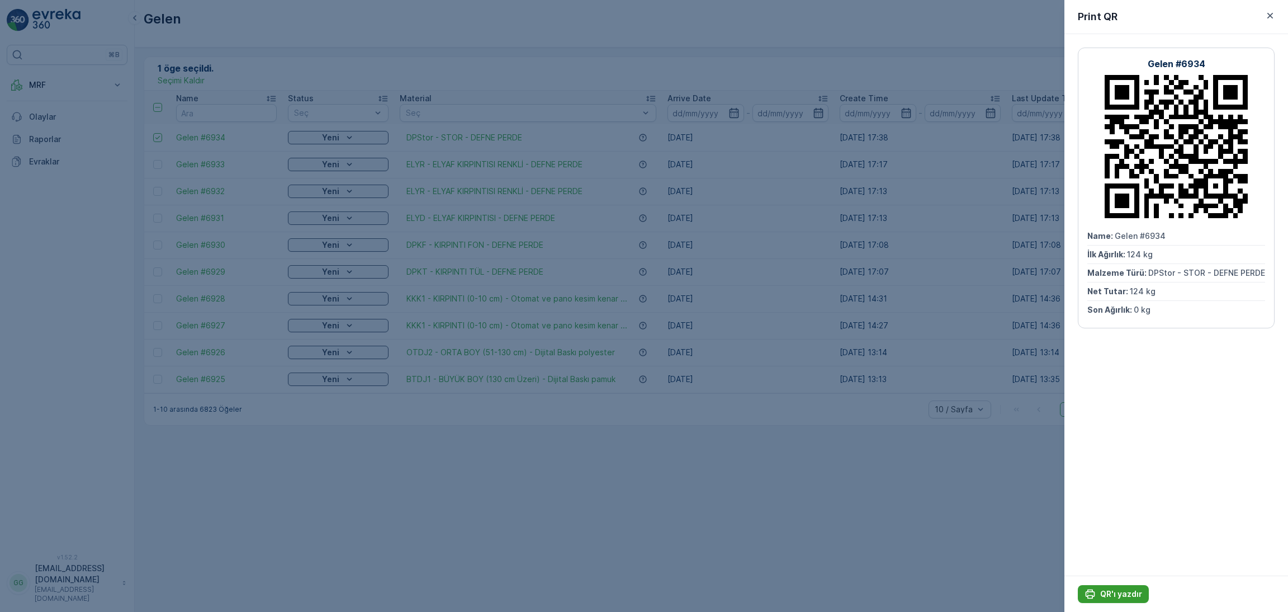
click at [1121, 591] on p "QR'ı yazdır" at bounding box center [1121, 593] width 42 height 11
click at [1103, 589] on p "QR'ı yazdır" at bounding box center [1121, 593] width 42 height 11
click at [1267, 15] on icon "button" at bounding box center [1270, 15] width 11 height 11
